Goal: Find contact information: Find contact information

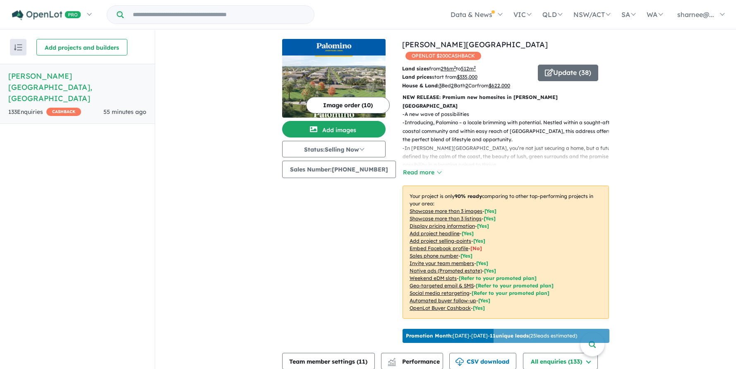
click at [422, 168] on button "Read more" at bounding box center [422, 173] width 39 height 10
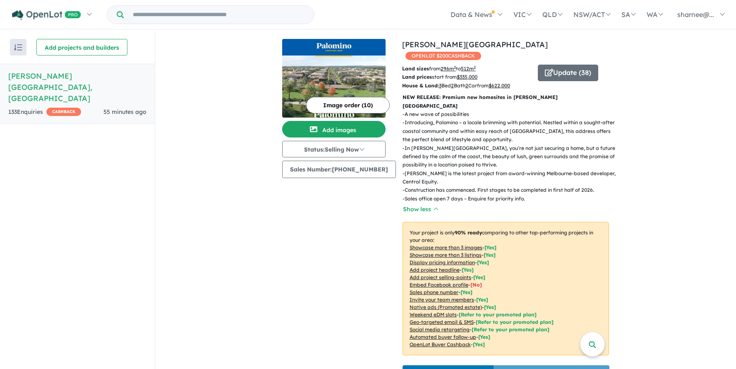
click at [118, 108] on span "55 minutes ago" at bounding box center [124, 111] width 43 height 7
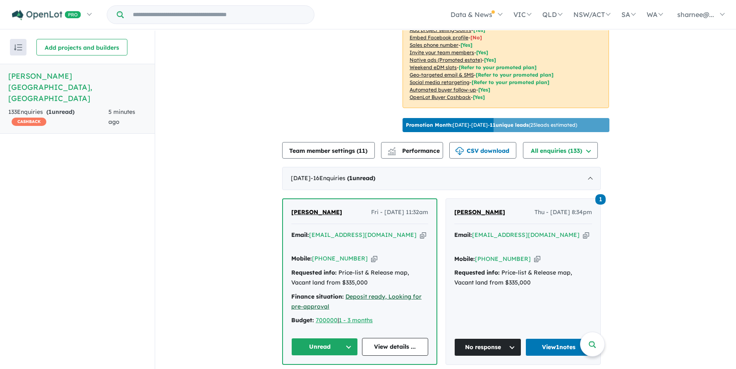
scroll to position [276, 0]
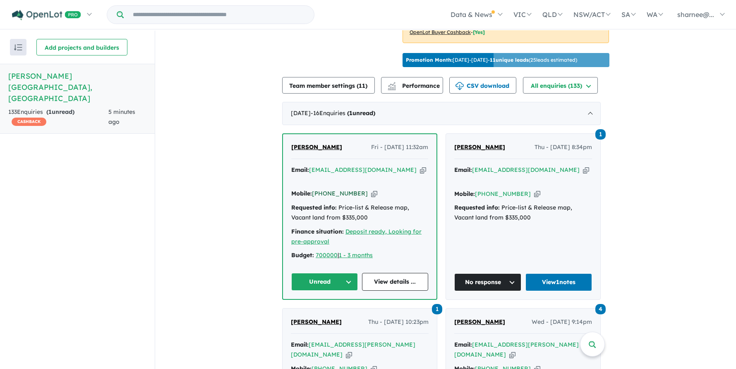
drag, startPoint x: 361, startPoint y: 194, endPoint x: 324, endPoint y: 195, distance: 36.4
click at [324, 195] on div "Mobile: [PHONE_NUMBER] Copied!" at bounding box center [359, 194] width 137 height 10
copy link "470 368 687"
